Goal: Information Seeking & Learning: Compare options

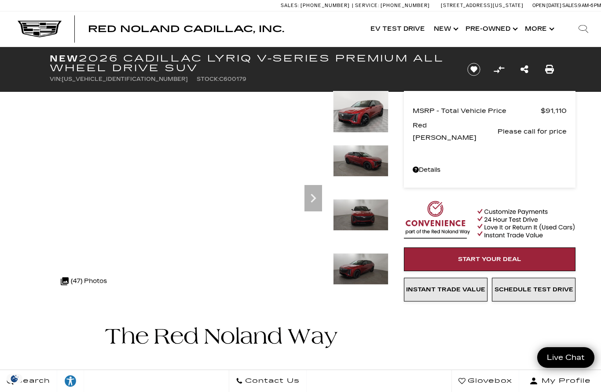
click at [503, 29] on link "Show Pre-Owned" at bounding box center [490, 28] width 59 height 35
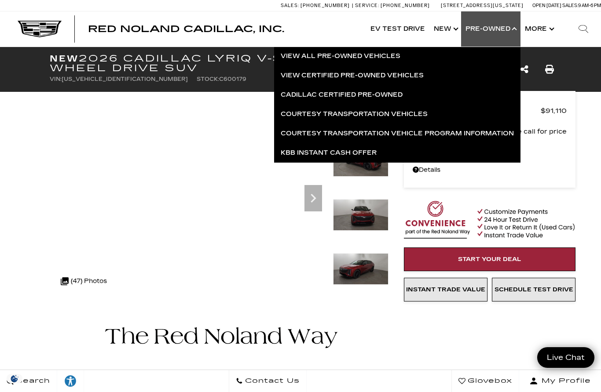
click at [354, 58] on link "View All Pre-Owned Vehicles" at bounding box center [397, 56] width 246 height 19
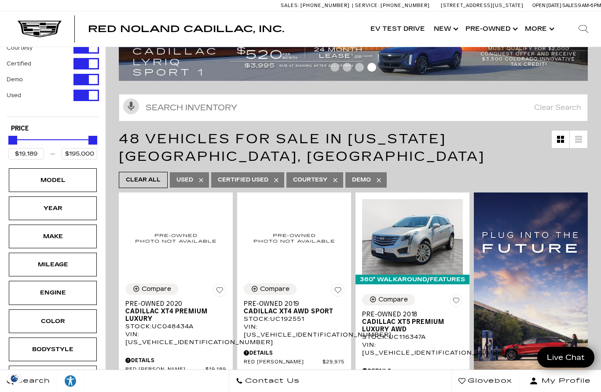
scroll to position [29, 0]
click at [69, 294] on div "Engine" at bounding box center [53, 293] width 44 height 10
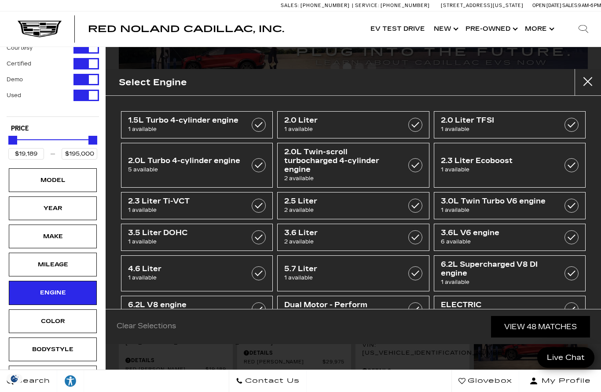
click at [568, 312] on label at bounding box center [571, 310] width 14 height 14
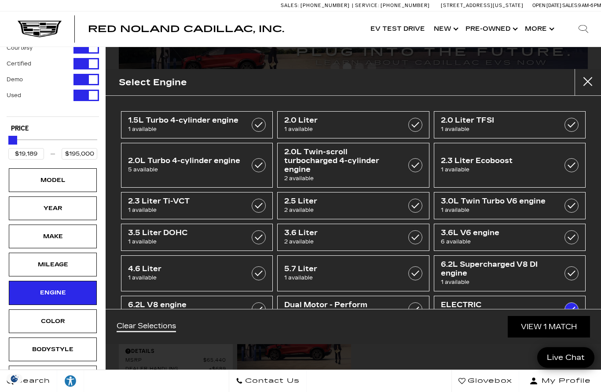
type input "$66,129"
checkbox input "true"
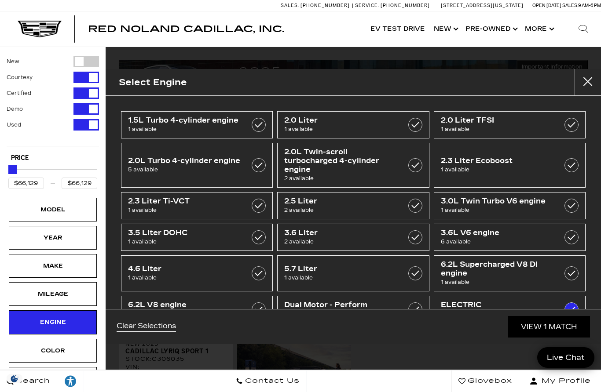
click at [411, 311] on label at bounding box center [415, 310] width 14 height 14
type input "$30,189"
checkbox input "true"
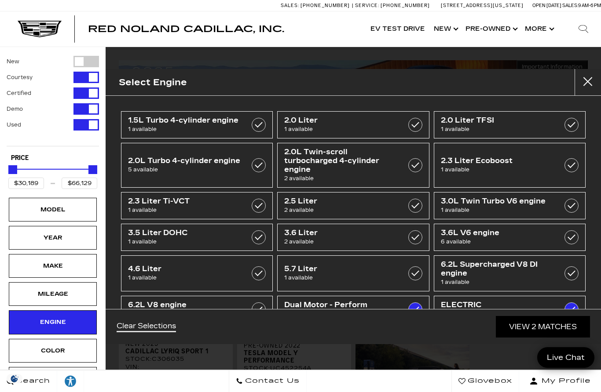
click at [564, 277] on div at bounding box center [571, 274] width 14 height 14
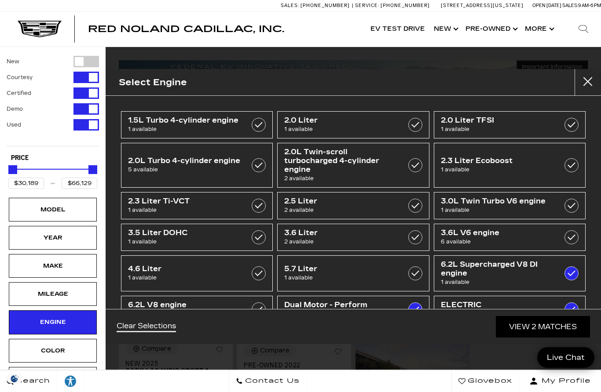
type input "$195,000"
checkbox input "true"
click at [249, 309] on link "6.2L V8 engine 6 available" at bounding box center [197, 309] width 152 height 27
checkbox input "true"
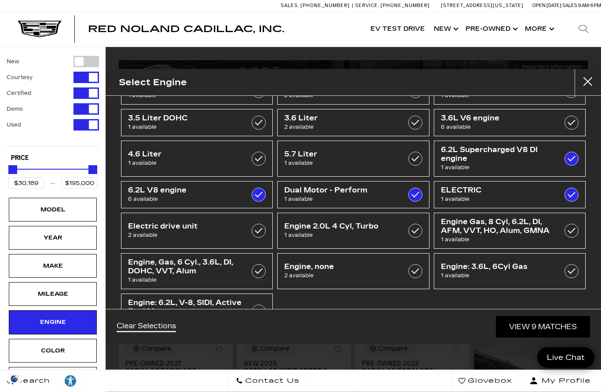
scroll to position [114, 0]
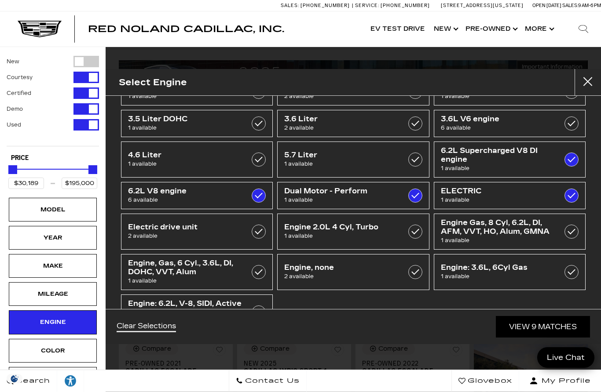
click at [256, 329] on link "Engine: 6.2L, V-8, SIDI, Active Fuel Mgt 1 available" at bounding box center [197, 313] width 152 height 36
type input "$29,689"
checkbox input "true"
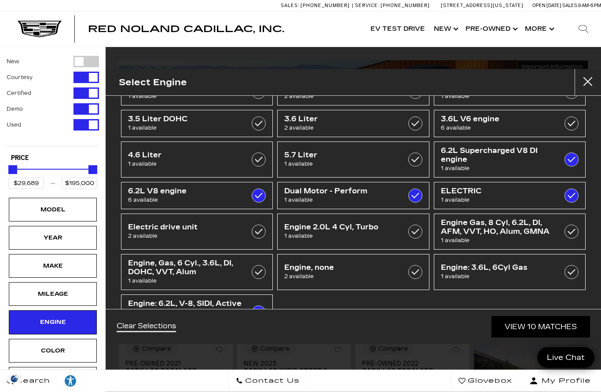
click at [408, 278] on div at bounding box center [415, 272] width 14 height 14
checkbox input "true"
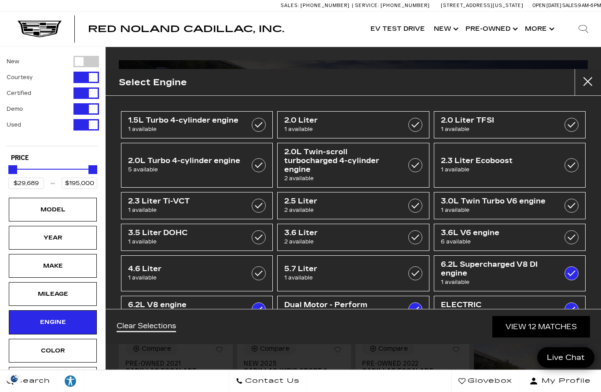
click at [514, 338] on link "View 12 Matches" at bounding box center [541, 327] width 98 height 22
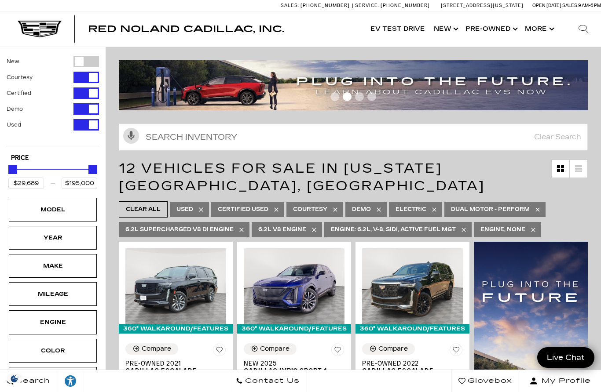
click at [94, 78] on div "Filter by Vehicle Type" at bounding box center [86, 77] width 26 height 11
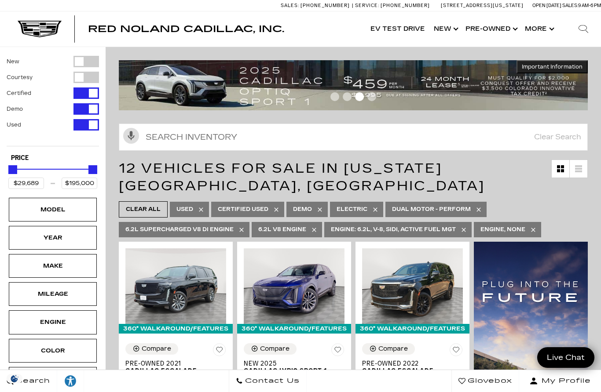
click at [442, 25] on link "Show New" at bounding box center [445, 28] width 32 height 35
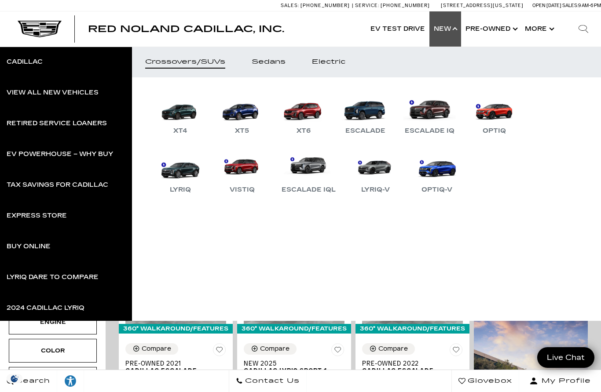
click at [271, 62] on div "Sedans" at bounding box center [269, 62] width 34 height 6
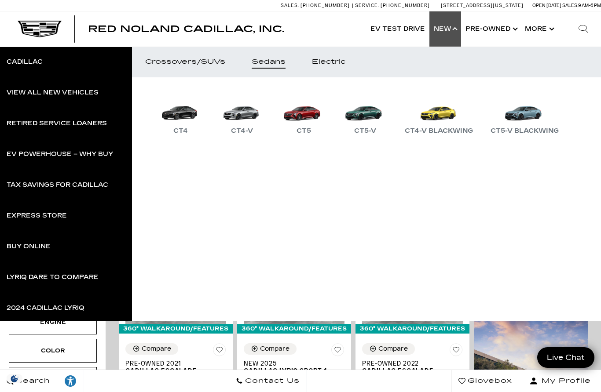
click at [526, 116] on link "CT5-V Blackwing" at bounding box center [524, 114] width 77 height 46
